Goal: Task Accomplishment & Management: Use online tool/utility

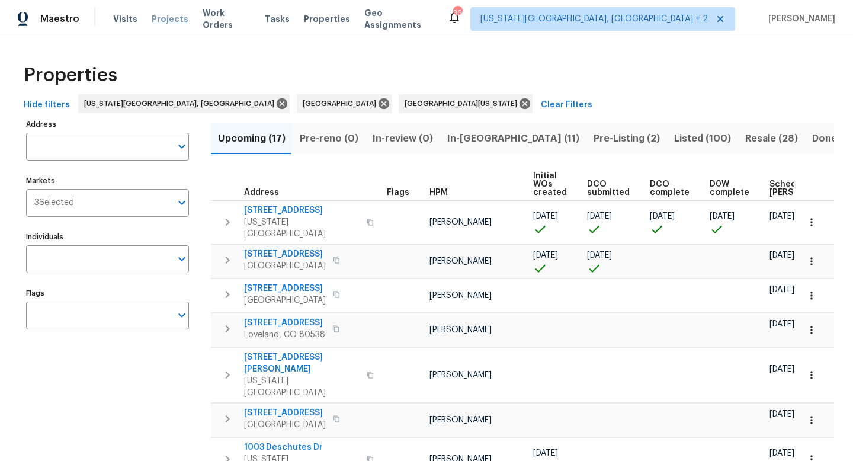
click at [163, 17] on span "Projects" at bounding box center [170, 19] width 37 height 12
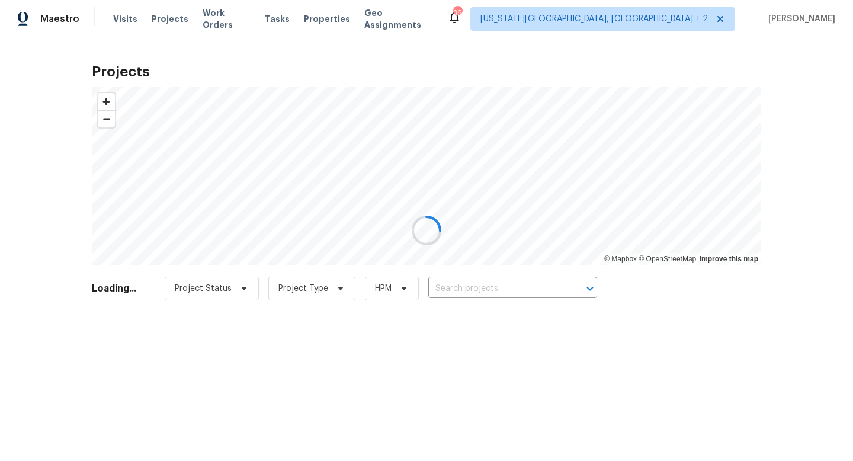
click at [452, 284] on div at bounding box center [426, 230] width 853 height 461
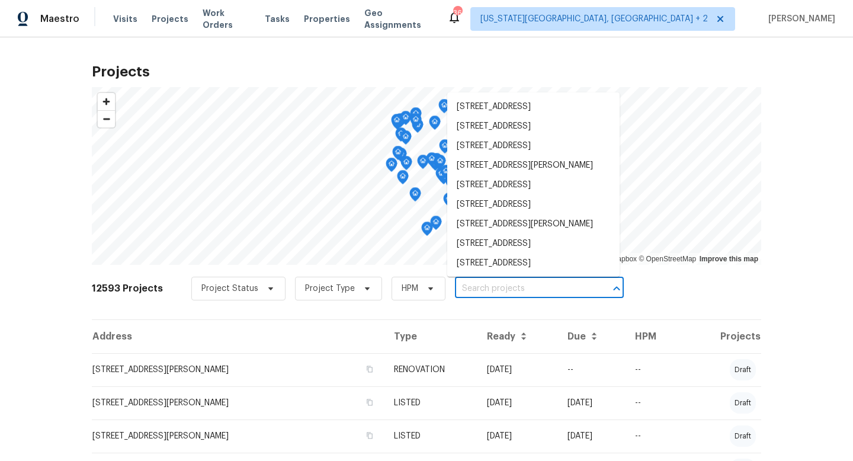
click at [455, 287] on input "text" at bounding box center [523, 289] width 136 height 18
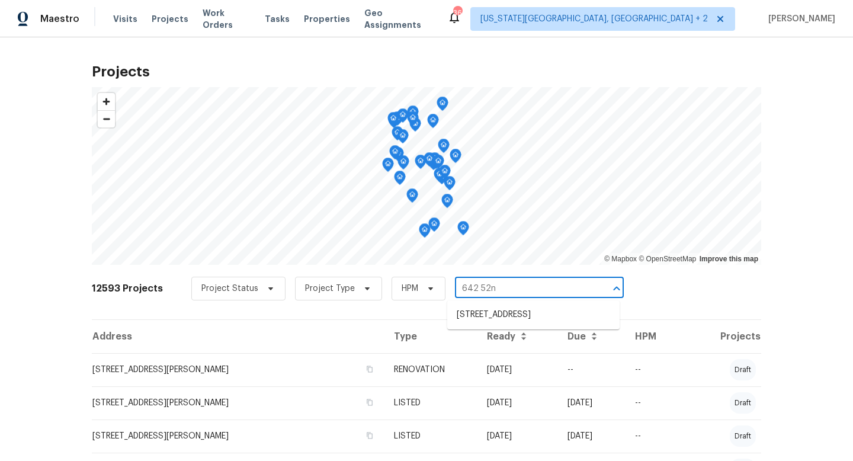
type input "642 52nd"
click at [499, 312] on li "[STREET_ADDRESS]" at bounding box center [533, 315] width 172 height 20
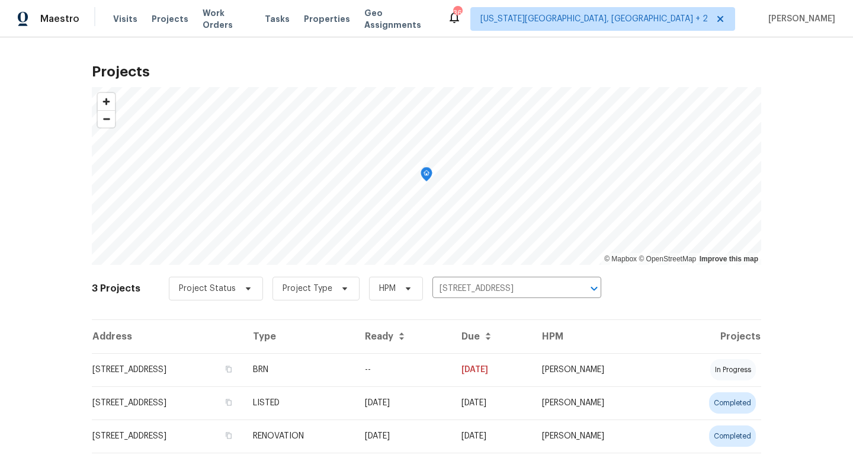
click at [198, 372] on td "[STREET_ADDRESS]" at bounding box center [168, 369] width 152 height 33
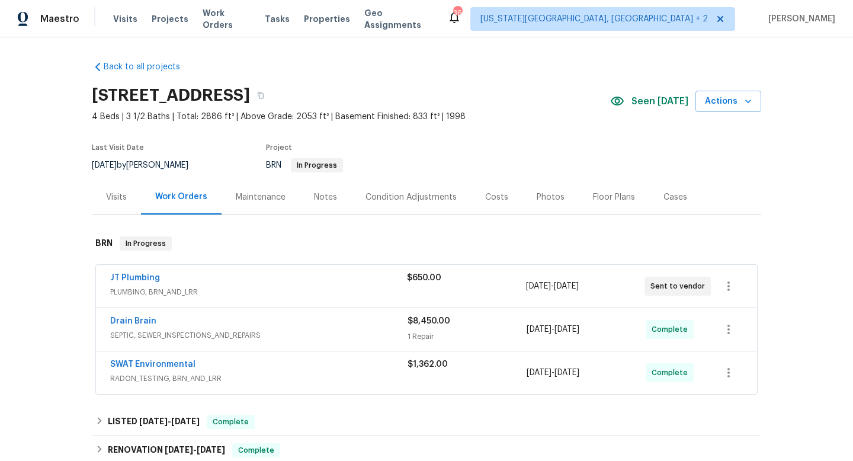
scroll to position [131, 0]
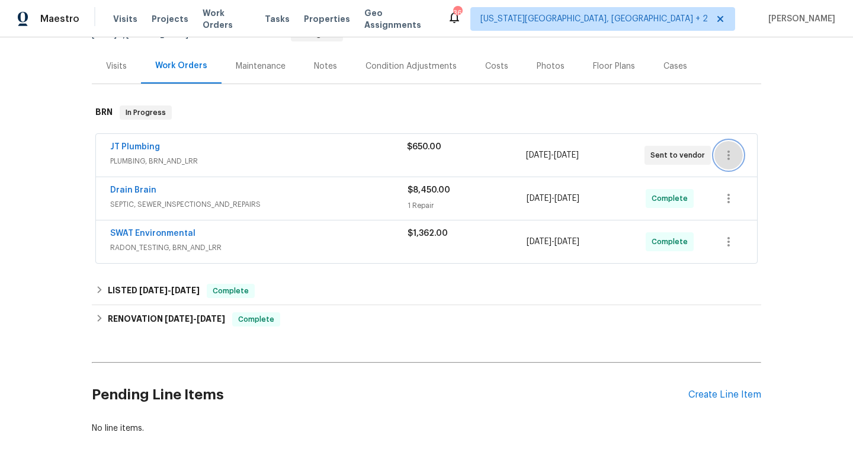
click at [725, 148] on icon "button" at bounding box center [729, 155] width 14 height 14
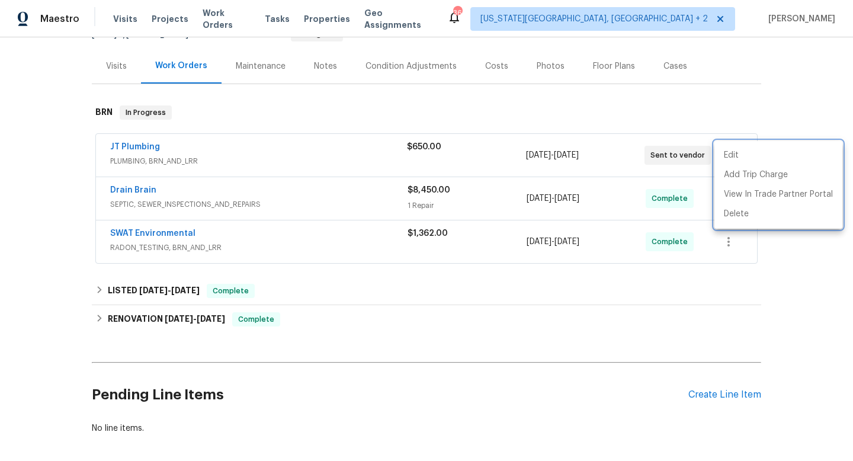
click at [335, 156] on div at bounding box center [426, 230] width 853 height 461
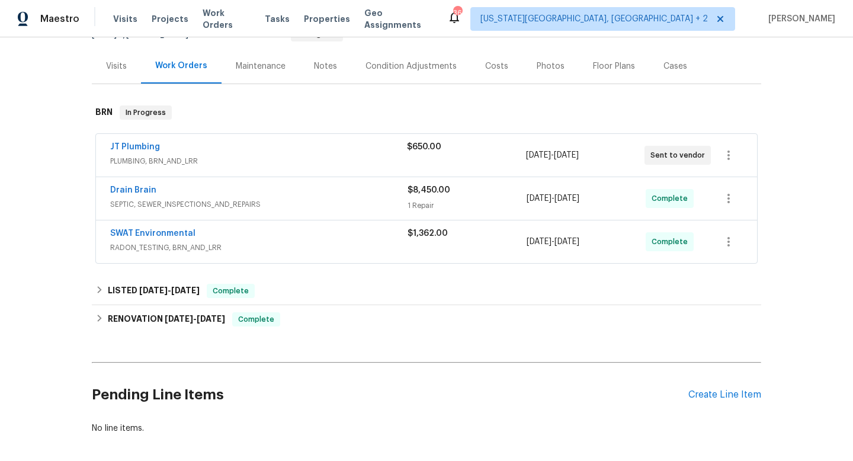
click at [334, 150] on div "JT Plumbing" at bounding box center [258, 148] width 297 height 14
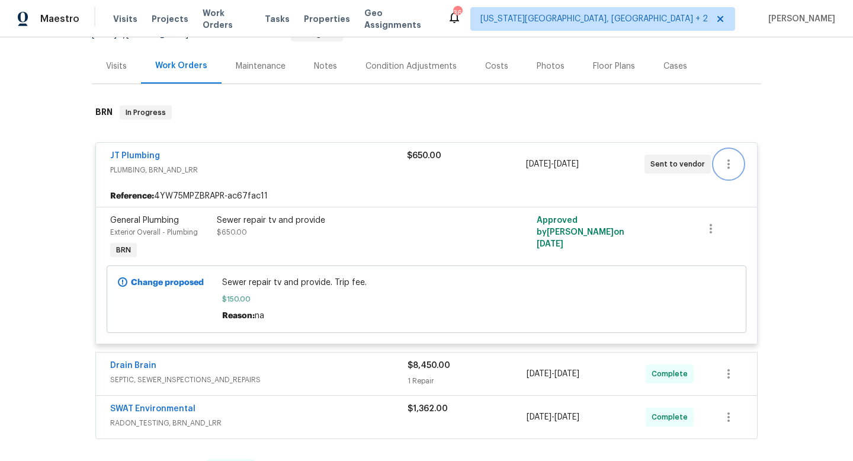
click at [737, 156] on button "button" at bounding box center [729, 164] width 28 height 28
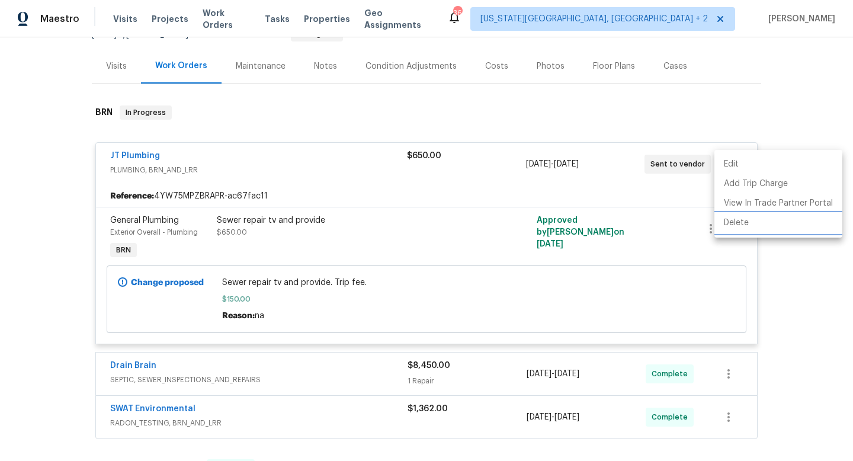
click at [731, 222] on li "Delete" at bounding box center [779, 223] width 128 height 20
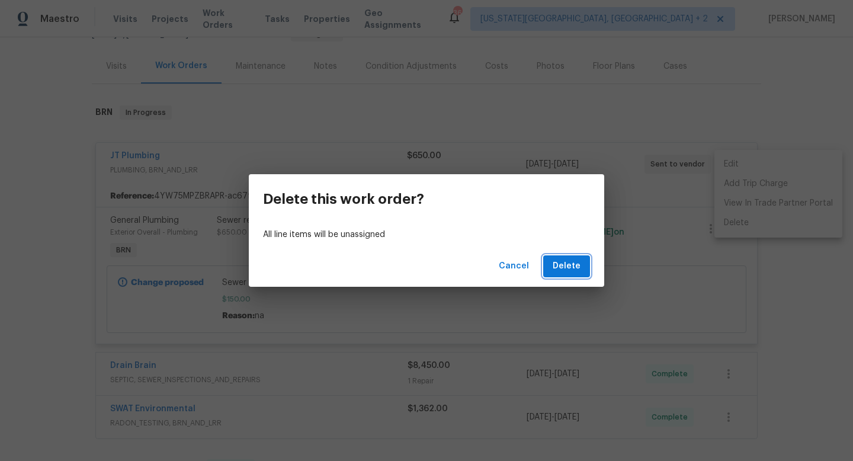
click at [573, 264] on span "Delete" at bounding box center [567, 266] width 28 height 15
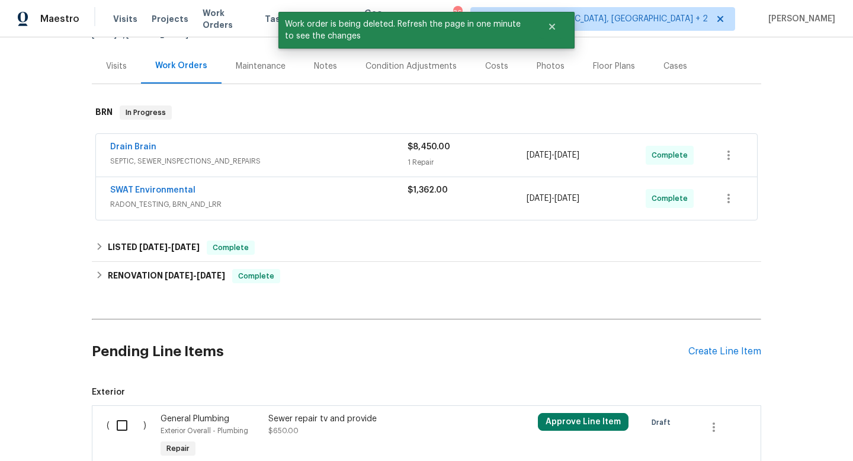
scroll to position [233, 0]
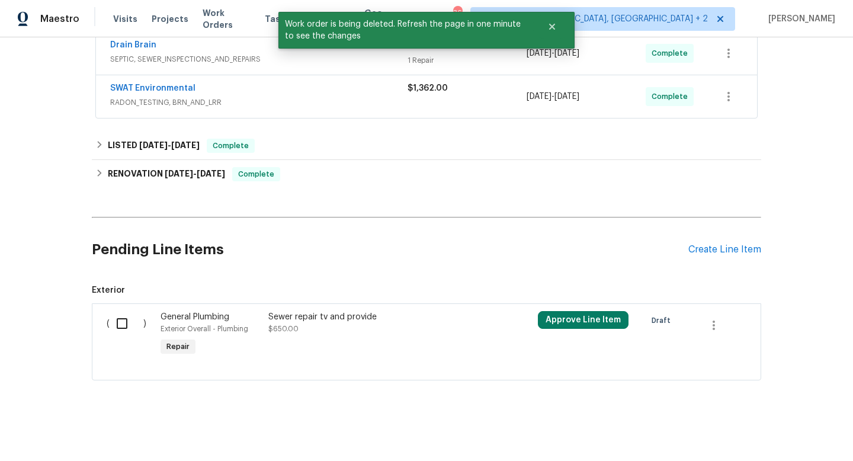
click at [124, 324] on input "checkbox" at bounding box center [127, 323] width 34 height 25
checkbox input "true"
click at [760, 441] on button "Create Work Order" at bounding box center [786, 432] width 98 height 22
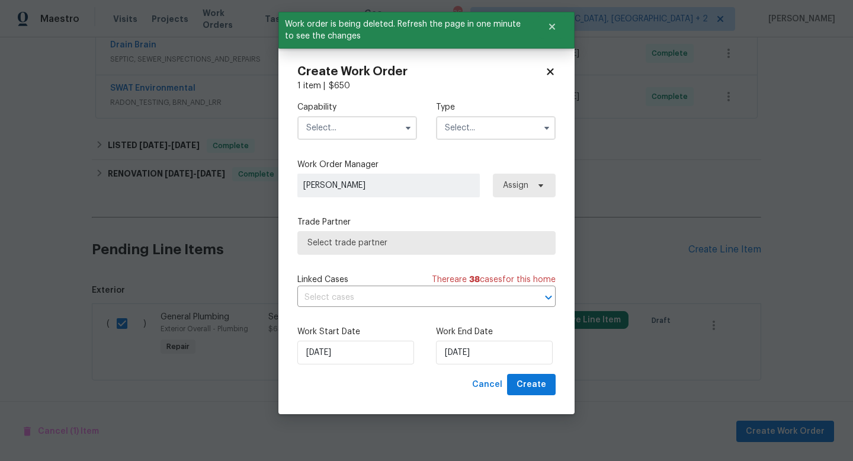
click at [333, 133] on input "text" at bounding box center [357, 128] width 120 height 24
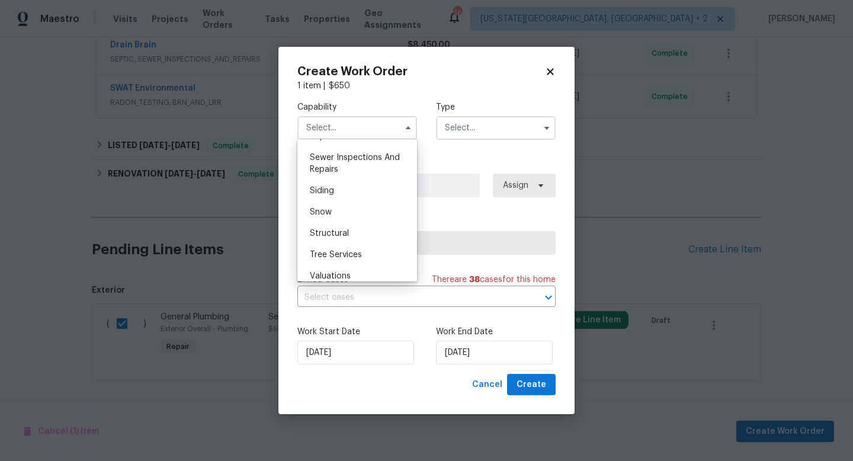
scroll to position [1259, 0]
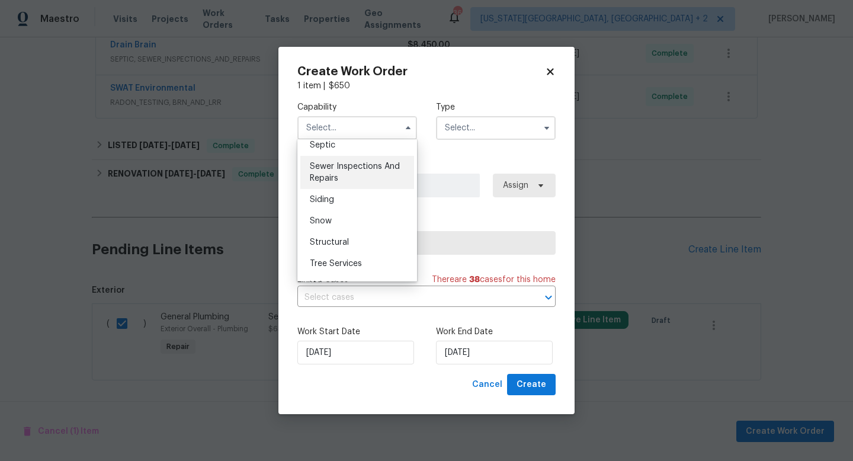
click at [333, 171] on div "Sewer Inspections And Repairs" at bounding box center [357, 172] width 114 height 33
type input "Sewer Inspections And Repairs"
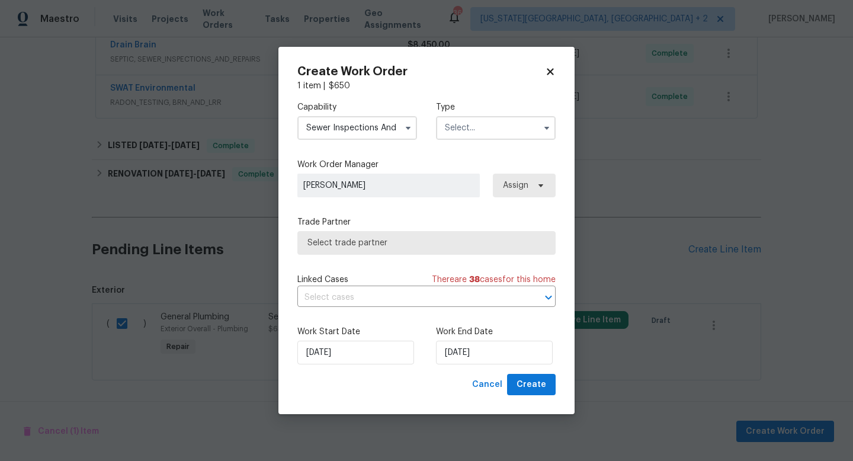
click at [520, 116] on input "text" at bounding box center [496, 128] width 120 height 24
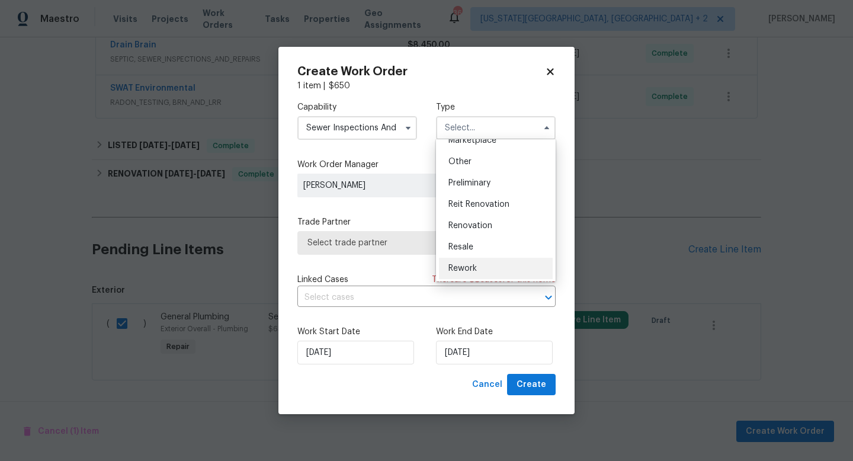
scroll to position [223, 0]
click at [462, 253] on span "Resale" at bounding box center [461, 249] width 25 height 8
type input "Resale"
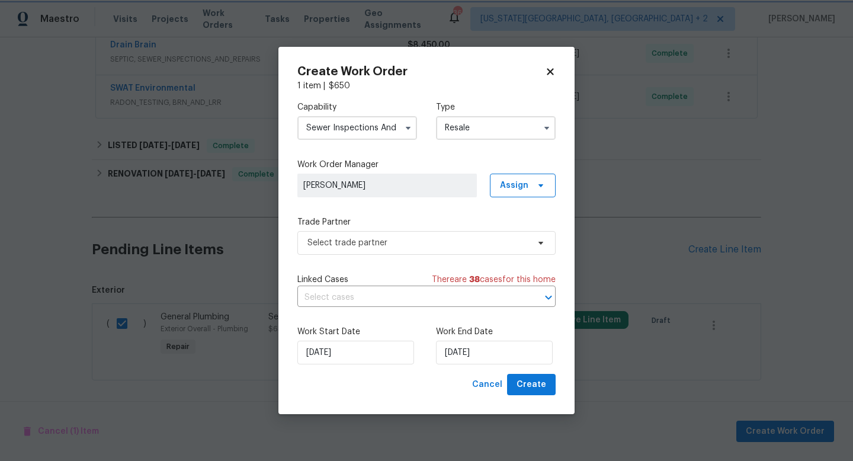
scroll to position [0, 0]
click at [360, 248] on span "Select trade partner" at bounding box center [418, 243] width 221 height 12
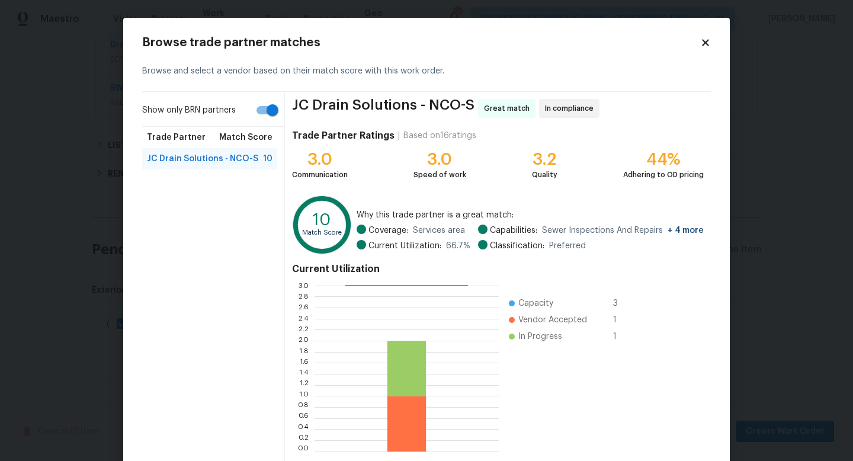
scroll to position [62, 0]
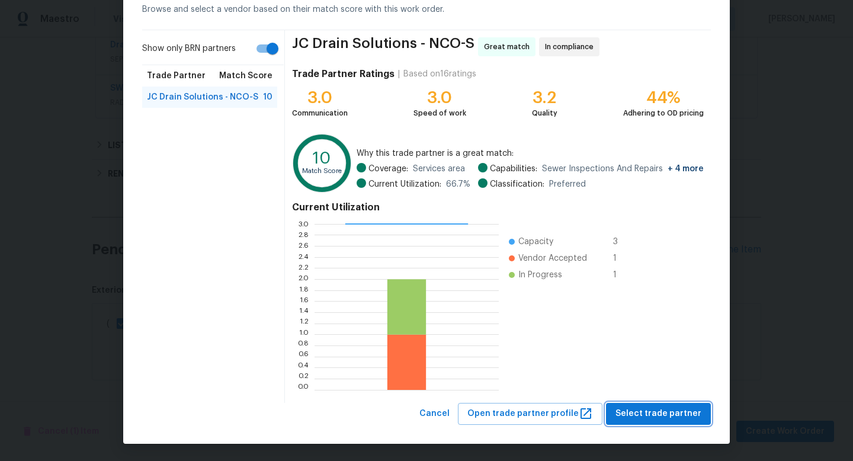
click at [652, 423] on button "Select trade partner" at bounding box center [658, 414] width 105 height 22
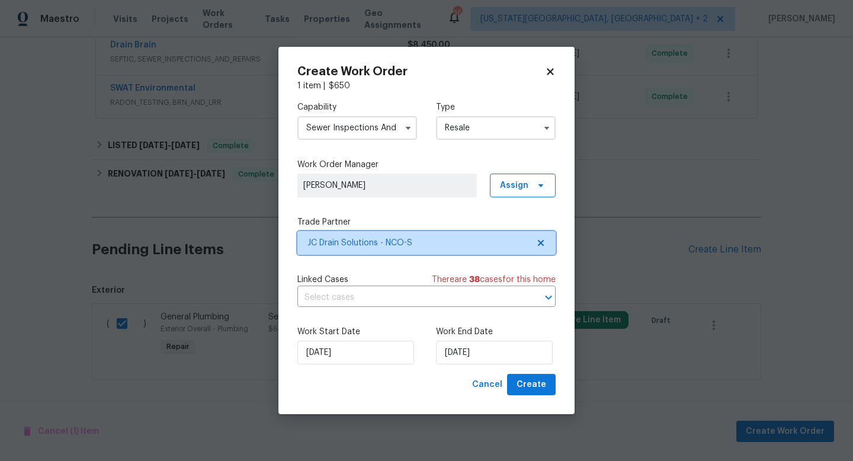
scroll to position [0, 0]
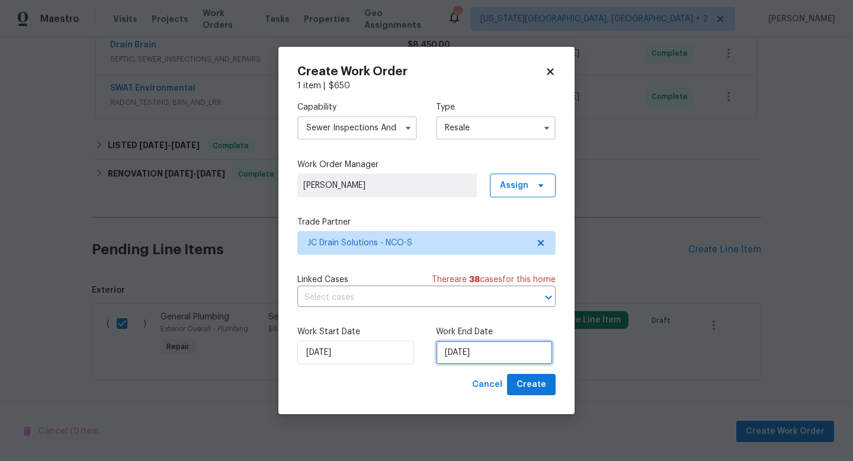
click at [526, 353] on input "[DATE]" at bounding box center [494, 353] width 117 height 24
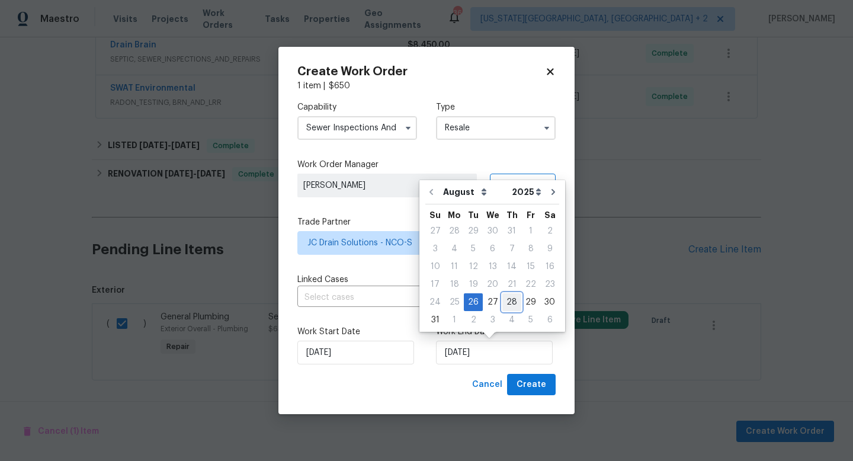
click at [503, 300] on div "28" at bounding box center [512, 302] width 19 height 17
type input "[DATE]"
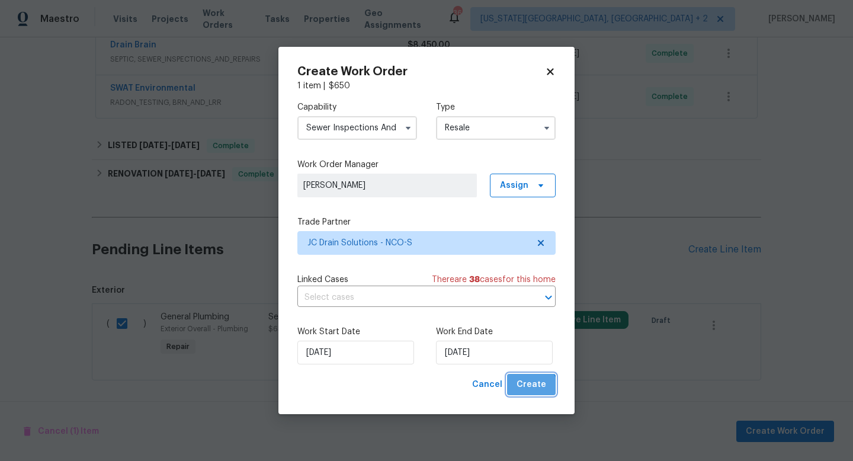
click at [531, 392] on span "Create" at bounding box center [532, 384] width 30 height 15
checkbox input "false"
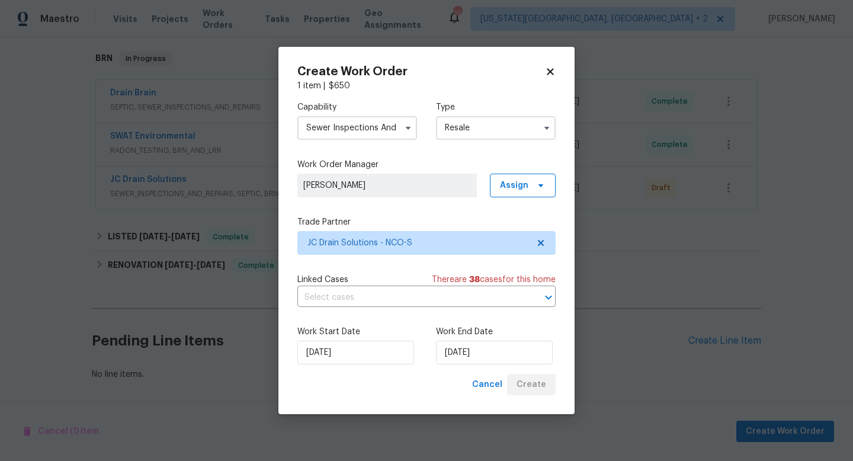
scroll to position [185, 0]
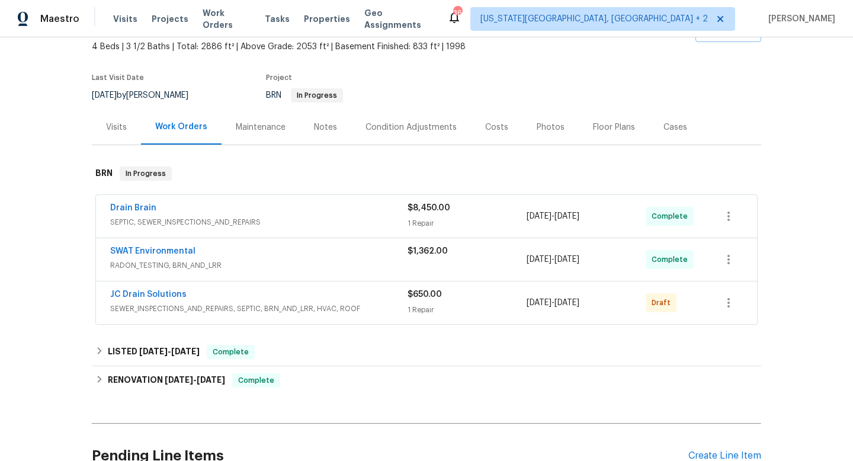
scroll to position [87, 0]
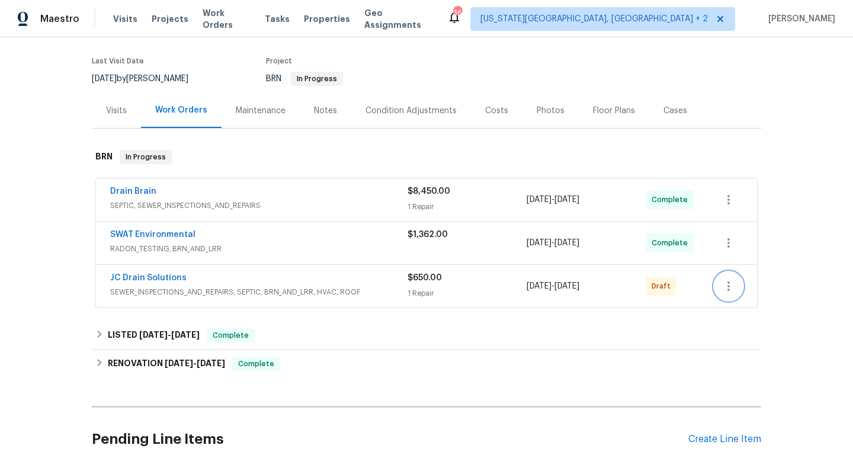
click at [731, 284] on icon "button" at bounding box center [729, 286] width 14 height 14
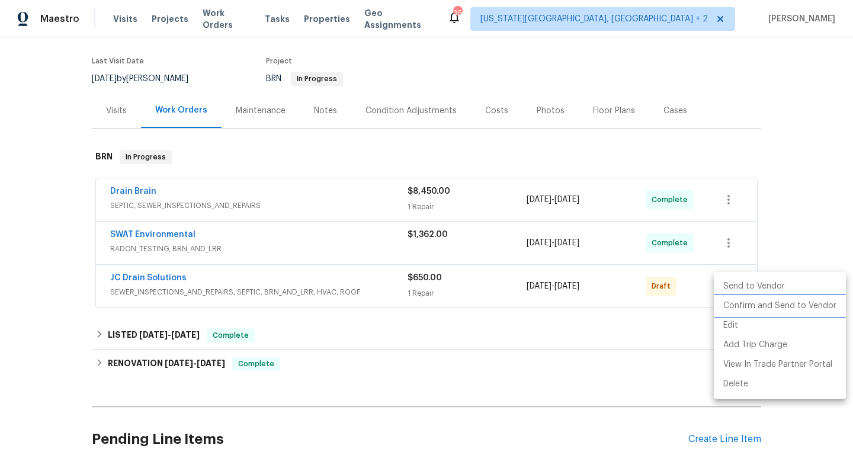
click at [735, 310] on li "Confirm and Send to Vendor" at bounding box center [780, 306] width 132 height 20
